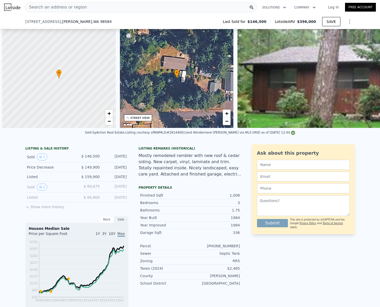
scroll to position [0, 2]
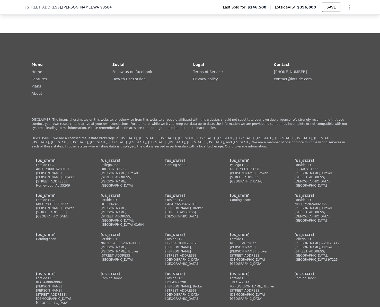
checkbox input "true"
type input "$ 396,000"
type input "4"
type input "$ 0"
type input "$ 211,628"
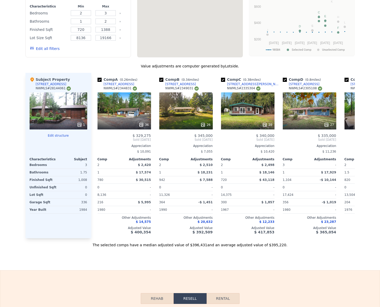
scroll to position [0, 0]
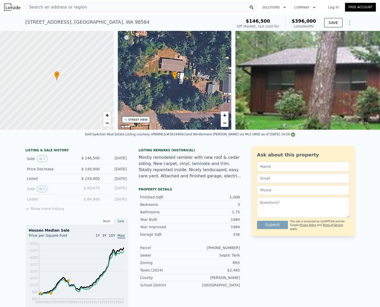
click at [65, 6] on span "Search an address or region" at bounding box center [56, 7] width 62 height 6
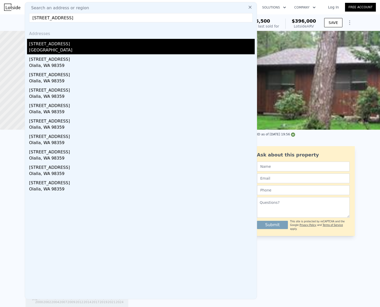
type input "[STREET_ADDRESS]"
click at [56, 51] on div "[GEOGRAPHIC_DATA]" at bounding box center [142, 50] width 226 height 7
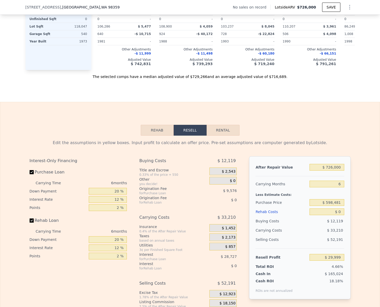
scroll to position [610, 0]
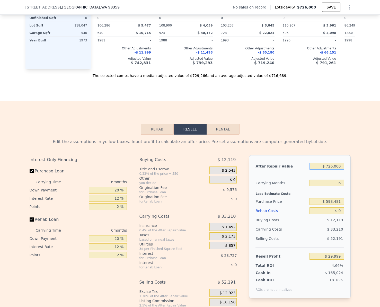
click at [339, 169] on input "$ 726,000" at bounding box center [326, 166] width 34 height 7
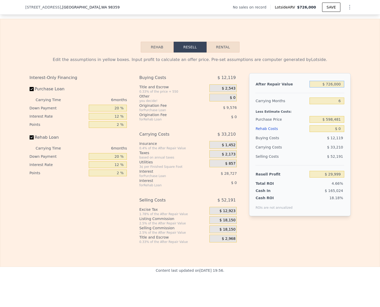
scroll to position [693, 0]
type input "$ 7"
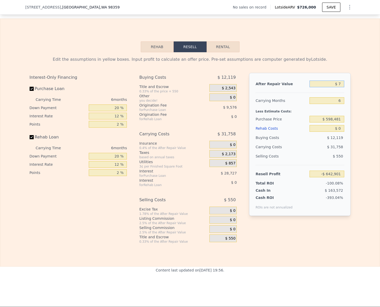
type input "-$ 642,901"
type input "$ 75"
type input "-$ 642,838"
type input "$ 750"
type input "-$ 642,213"
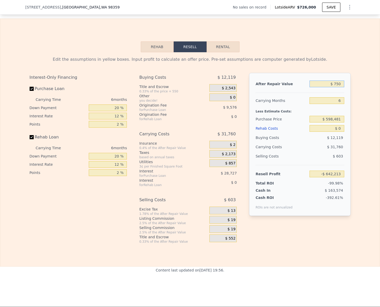
type input "$ 7,500"
type input "-$ 635,958"
type input "$ 75,000"
type input "-$ 573,393"
type input "$ 750,000"
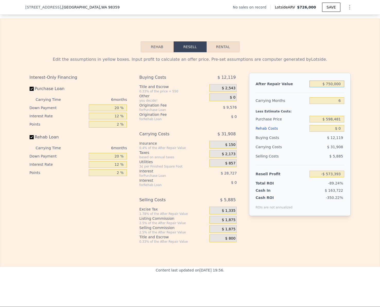
type input "$ 52,244"
type input "$ 750,000"
click at [340, 132] on input "$ 0" at bounding box center [326, 128] width 34 height 7
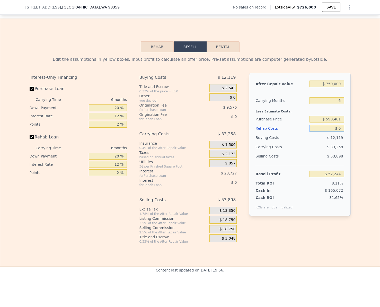
type input "$ 2"
type input "$ 52,242"
type input "$ 200"
type input "$ 52,029"
type input "$ 20,000"
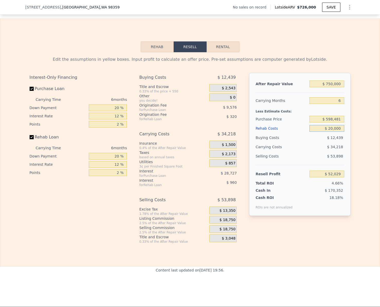
type input "$ 30,964"
type input "$ 200,000"
type input "-$ 160,556"
type input "$ 200,000"
click at [359, 143] on div "Edit the assumptions in yellow boxes. Input profit to calculate an offer price.…" at bounding box center [189, 147] width 379 height 191
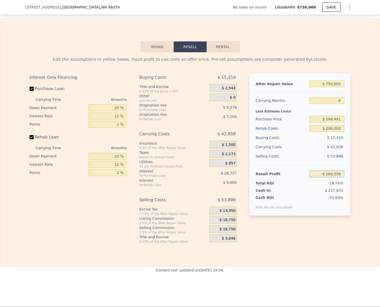
click at [334, 177] on input "-$ 160,556" at bounding box center [326, 174] width 34 height 7
type input "$ 150,000"
click at [365, 216] on div "Edit the assumptions in yellow boxes. Input profit to calculate an offer price.…" at bounding box center [189, 147] width 379 height 191
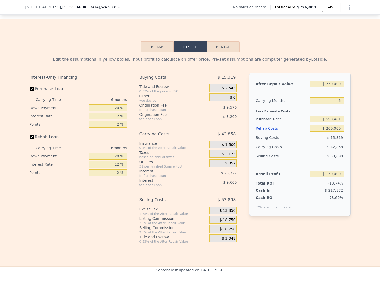
type input "$ 307,518"
click at [30, 139] on input "Rehab Loan" at bounding box center [32, 137] width 4 height 4
checkbox input "false"
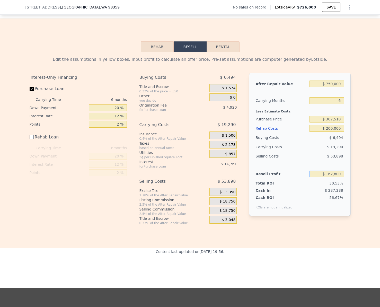
click at [338, 177] on input "$ 162,800" at bounding box center [326, 174] width 34 height 7
type input "$ 100,000"
click at [352, 182] on div "Edit the assumptions in yellow boxes. Input profit to calculate an offer price.…" at bounding box center [189, 138] width 329 height 173
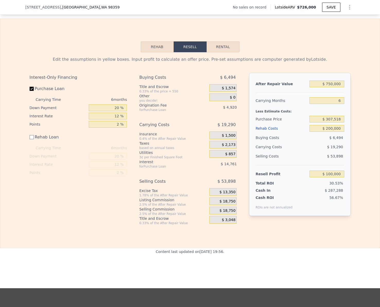
type input "$ 366,354"
click at [152, 52] on button "Rehab" at bounding box center [157, 46] width 33 height 11
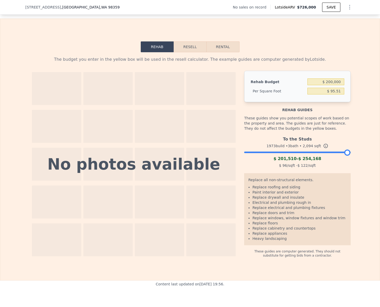
click at [323, 153] on div at bounding box center [297, 150] width 106 height 3
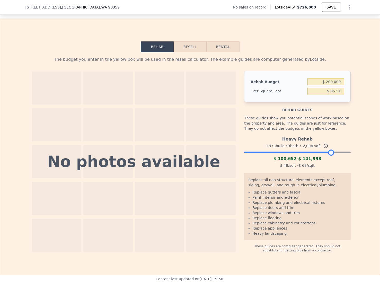
click at [329, 153] on div at bounding box center [297, 150] width 106 height 3
click at [336, 153] on div at bounding box center [297, 150] width 106 height 3
click at [328, 153] on div at bounding box center [297, 150] width 106 height 3
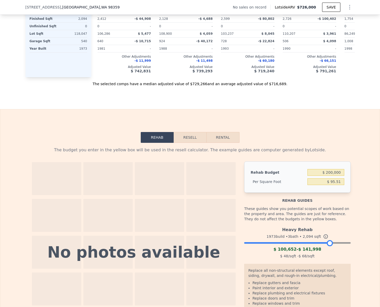
scroll to position [513, 0]
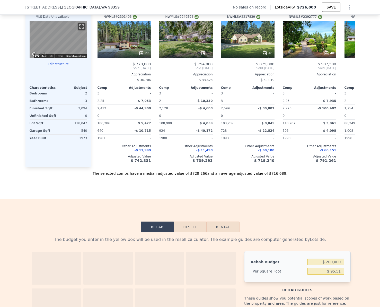
click at [56, 66] on button "Edit structure" at bounding box center [59, 64] width 58 height 4
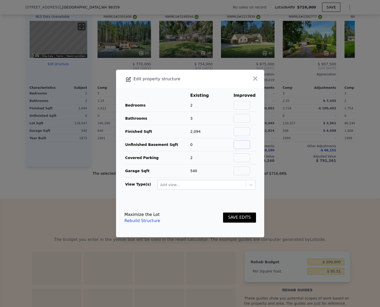
click at [241, 144] on input "text" at bounding box center [242, 144] width 16 height 9
type input "1338"
type input "$ 0"
type input "1338"
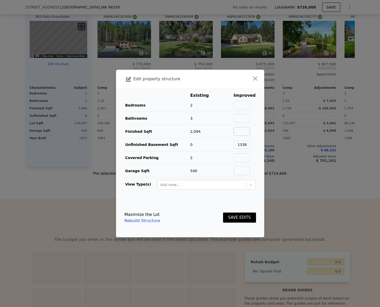
click at [242, 133] on input "text" at bounding box center [242, 131] width 16 height 9
type input "1230"
click at [240, 217] on button "SAVE EDITS" at bounding box center [239, 217] width 33 height 10
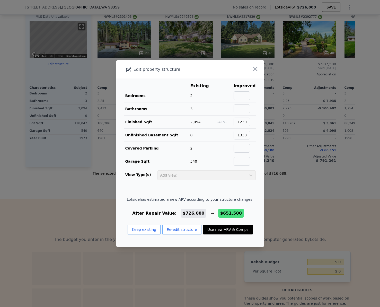
click at [226, 231] on button "Use new ARV & Comps" at bounding box center [227, 230] width 49 height 10
type input "2"
type input "3"
type input "1.5"
type input "2.25"
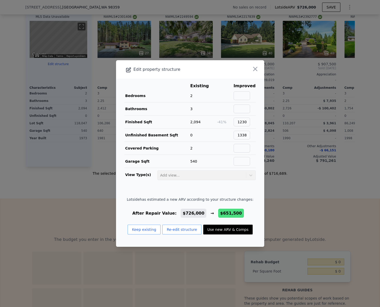
type input "1292"
type input "1710"
type input "71438"
type input "110642"
checkbox input "true"
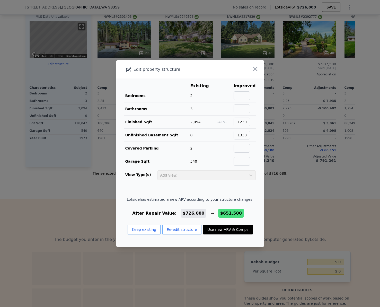
checkbox input "true"
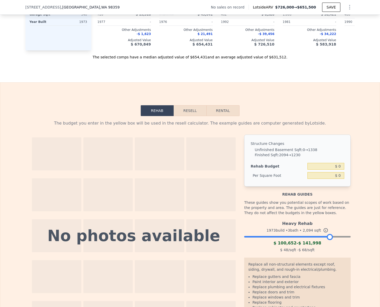
scroll to position [641, 0]
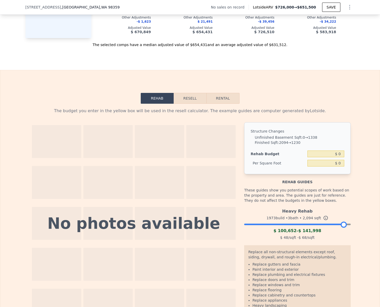
click at [342, 225] on div at bounding box center [297, 222] width 106 height 3
drag, startPoint x: 344, startPoint y: 232, endPoint x: 348, endPoint y: 231, distance: 4.8
click at [348, 231] on div "The budget you enter in the yellow box will be used in the resell calculator. T…" at bounding box center [189, 214] width 329 height 221
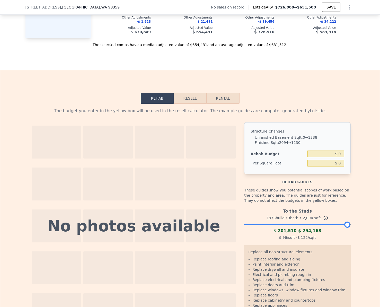
click at [303, 235] on div "To the Studs 1973 build • 3 bath • 2,094 sqft $ 201,510 - $ 254,168 $ 96 /sqft …" at bounding box center [297, 223] width 106 height 35
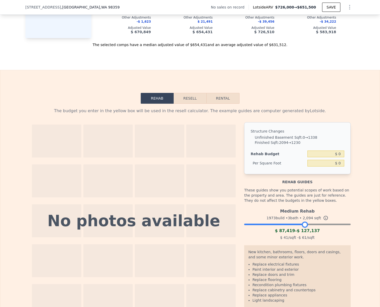
click at [303, 225] on div at bounding box center [297, 222] width 106 height 3
click at [291, 225] on div at bounding box center [297, 222] width 106 height 3
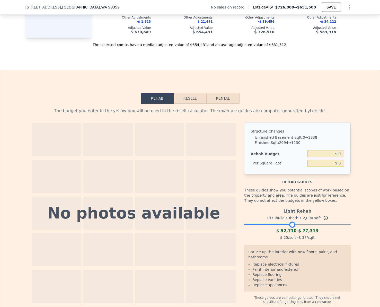
click at [307, 225] on div at bounding box center [297, 222] width 106 height 3
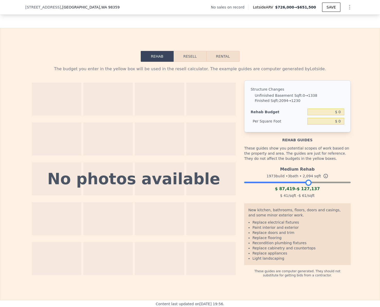
scroll to position [693, 0]
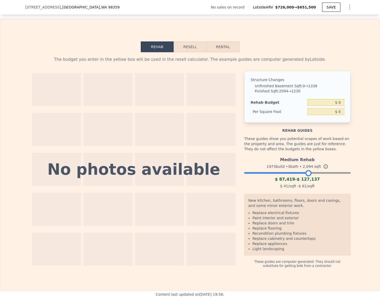
click at [294, 182] on div "Medium Rehab 1973 build • 3 bath • 2,094 sqft $ 87,419 - $ 127,137 $ 41 /sqft -…" at bounding box center [297, 172] width 106 height 35
click at [294, 173] on div at bounding box center [297, 171] width 106 height 3
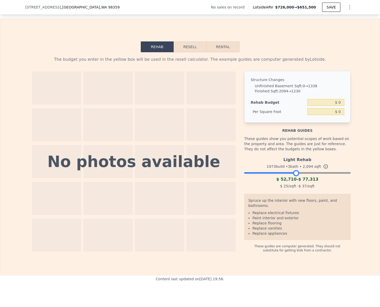
click at [192, 52] on button "Resell" at bounding box center [190, 46] width 33 height 11
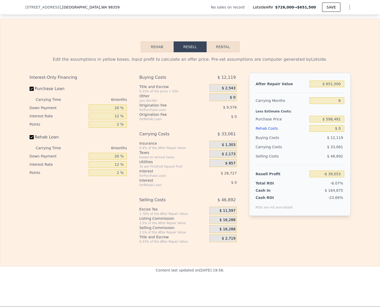
type input "3"
type input "5"
type input "1.75"
type input "3"
type input "1664"
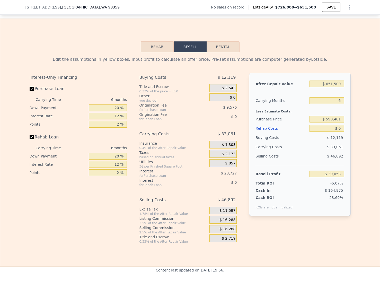
type input "2908"
type input "86249"
type input "209524"
checkbox input "false"
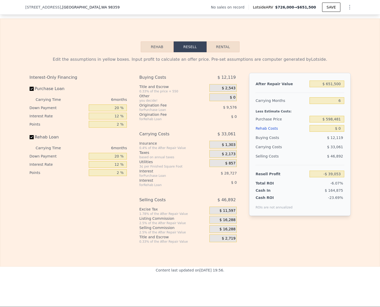
type input "$ 726,000"
type input "$ 29,999"
click at [340, 132] on input "$ 0" at bounding box center [326, 128] width 34 height 7
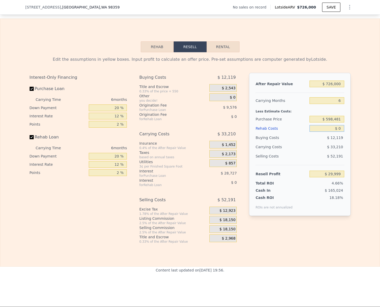
type input "$ 1"
type input "$ 29,998"
type input "$ 15"
type input "$ 29,984"
type input "$ 150"
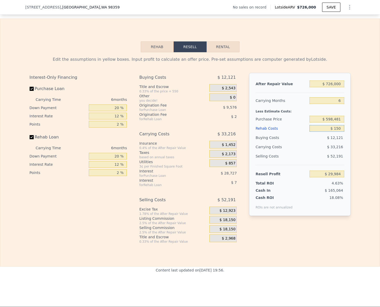
type input "$ 29,841"
type input "$ 1,500"
type input "$ 28,403"
type input "$ 15,000"
type input "$ 14,039"
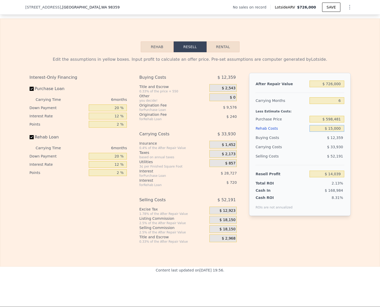
type input "$ 150,000"
type input "-$ 129,601"
type input "$ 150,000"
click at [361, 254] on div "Rehab Resell Rental Edit the assumptions in yellow boxes. Input profit to calcu…" at bounding box center [190, 143] width 380 height 248
click at [337, 177] on input "-$ 129,601" at bounding box center [326, 174] width 34 height 7
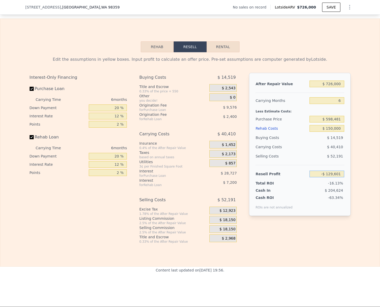
click at [337, 177] on input "-$ 129,601" at bounding box center [326, 174] width 34 height 7
type input "$ 100,000"
click at [362, 199] on div "Edit the assumptions in yellow boxes. Input profit to calculate an offer price.…" at bounding box center [189, 147] width 379 height 191
type input "$ 383,364"
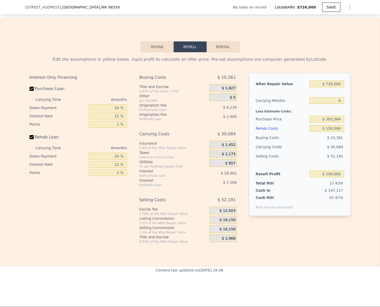
click at [30, 139] on input "Rehab Loan" at bounding box center [32, 137] width 4 height 4
checkbox input "false"
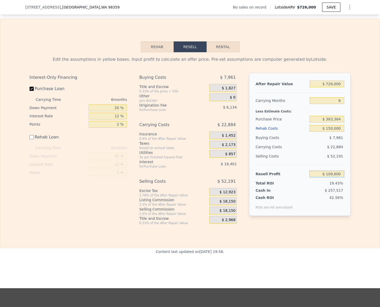
click at [341, 177] on input "$ 109,600" at bounding box center [326, 174] width 34 height 7
type input "$ 85,000"
click at [358, 238] on div "Rehab Resell Rental Edit the assumptions in yellow boxes. Input profit to calcu…" at bounding box center [190, 133] width 380 height 229
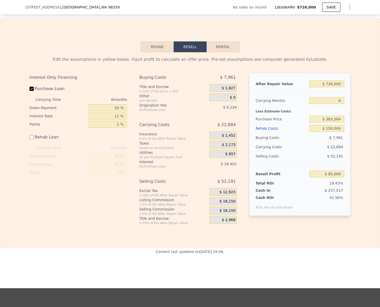
type input "$ 406,415"
click at [337, 87] on input "$ 726,000" at bounding box center [326, 83] width 34 height 7
type input "$ 7"
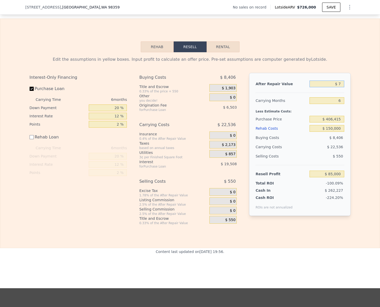
type input "-$ 587,900"
type input "$ 75"
type input "-$ 587,837"
type input "$ 750"
type input "-$ 587,212"
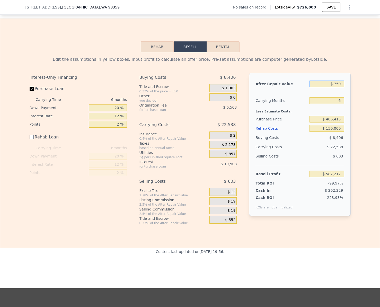
type input "$ 7,500"
type input "-$ 580,957"
type input "$ 75,000"
type input "-$ 518,392"
type input "$ 750,000"
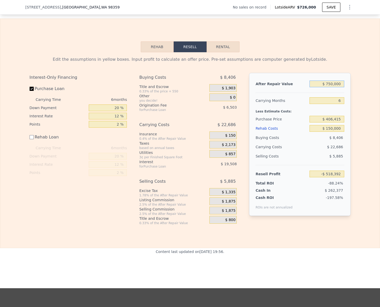
type input "$ 107,245"
type input "$ 750,000"
click at [361, 125] on div "Edit the assumptions in yellow boxes. Input profit to calculate an offer price.…" at bounding box center [189, 138] width 379 height 173
click at [338, 177] on input "$ 107,245" at bounding box center [326, 174] width 34 height 7
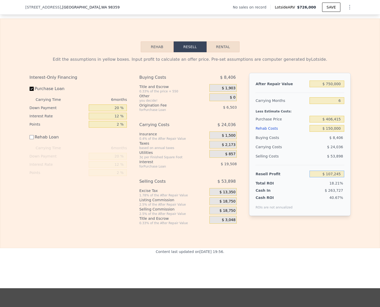
click at [338, 177] on input "$ 107,245" at bounding box center [326, 174] width 34 height 7
type input "$ 100,000"
click at [338, 248] on div "Rehab Resell Rental Edit the assumptions in yellow boxes. Input profit to calcu…" at bounding box center [190, 133] width 380 height 229
type input "$ 413,199"
click at [30, 91] on input "Purchase Loan" at bounding box center [32, 89] width 4 height 4
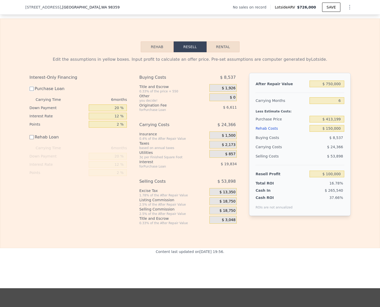
checkbox input "false"
type input "$ 126,447"
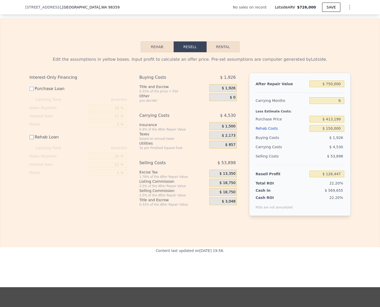
click at [30, 91] on input "Purchase Loan" at bounding box center [32, 89] width 4 height 4
checkbox input "true"
type input "$ 100,000"
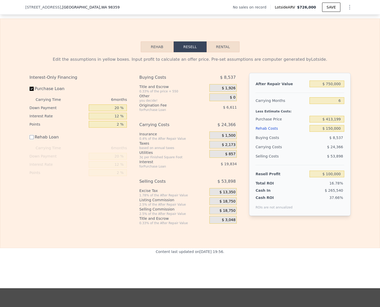
click at [30, 139] on input "Rehab Loan" at bounding box center [32, 137] width 4 height 4
checkbox input "true"
type input "$ 90,400"
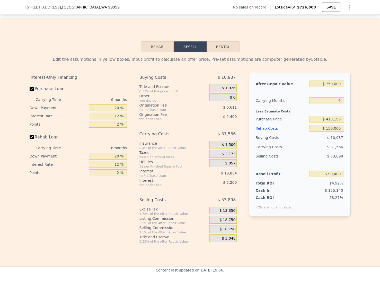
click at [31, 139] on input "Rehab Loan" at bounding box center [32, 137] width 4 height 4
checkbox input "false"
type input "$ 100,000"
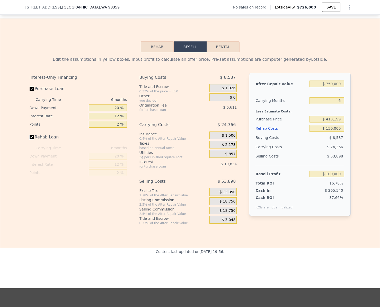
checkbox input "true"
type input "$ 726,000"
type input "$ 0"
type input "$ 29,999"
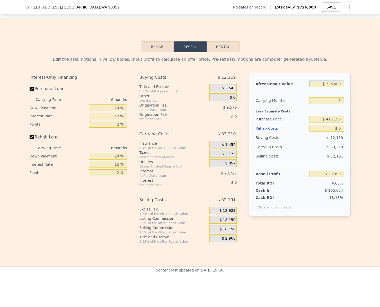
click at [337, 87] on input "$ 726,000" at bounding box center [326, 83] width 34 height 7
type input "$ 75"
type input "-$ 642,838"
type input "$ 7,500"
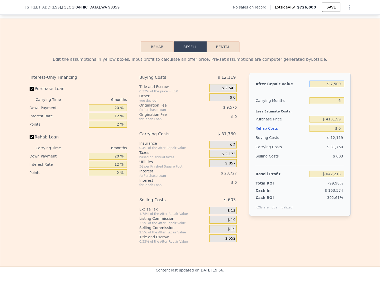
type input "-$ 635,958"
type input "$ 750,000"
type input "$ 52,244"
type input "$ 750,000"
click at [31, 139] on input "Rehab Loan" at bounding box center [32, 137] width 4 height 4
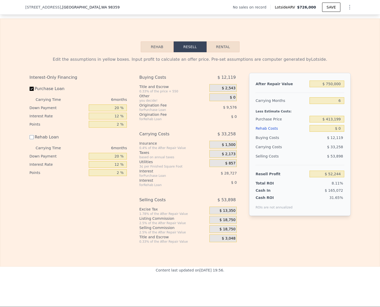
checkbox input "false"
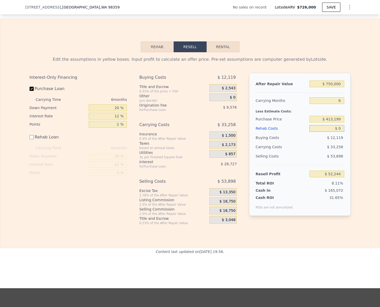
click at [337, 132] on input "$ 0" at bounding box center [326, 128] width 34 height 7
type input "$ 1"
type input "$ 52,243"
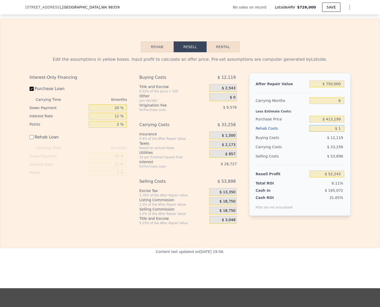
type input "$ 15"
type input "$ 52,229"
type input "$ 150"
type input "$ 52,094"
type input "$ 1,500"
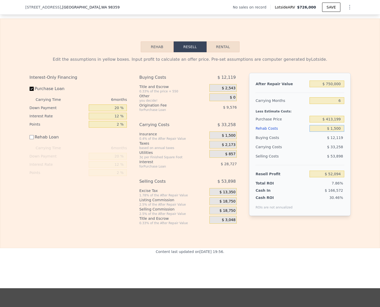
type input "$ 50,744"
type input "$ 15,000"
type input "$ 37,244"
type input "$ 150,000"
type input "-$ 97,756"
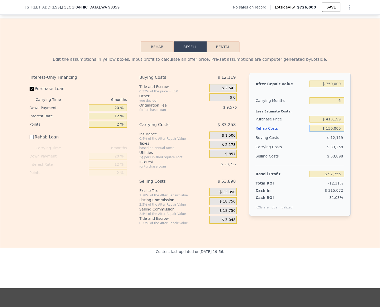
type input "$ 150,000"
click at [333, 177] on input "-$ 97,756" at bounding box center [326, 174] width 34 height 7
type input "$ 100,000"
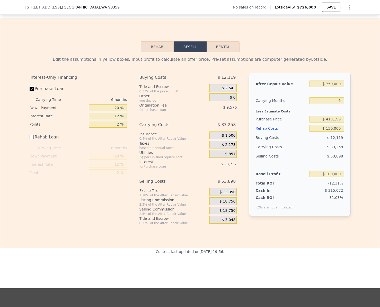
click at [327, 242] on div "Rehab Resell Rental Edit the assumptions in yellow boxes. Input profit to calcu…" at bounding box center [190, 133] width 380 height 229
